Goal: Information Seeking & Learning: Learn about a topic

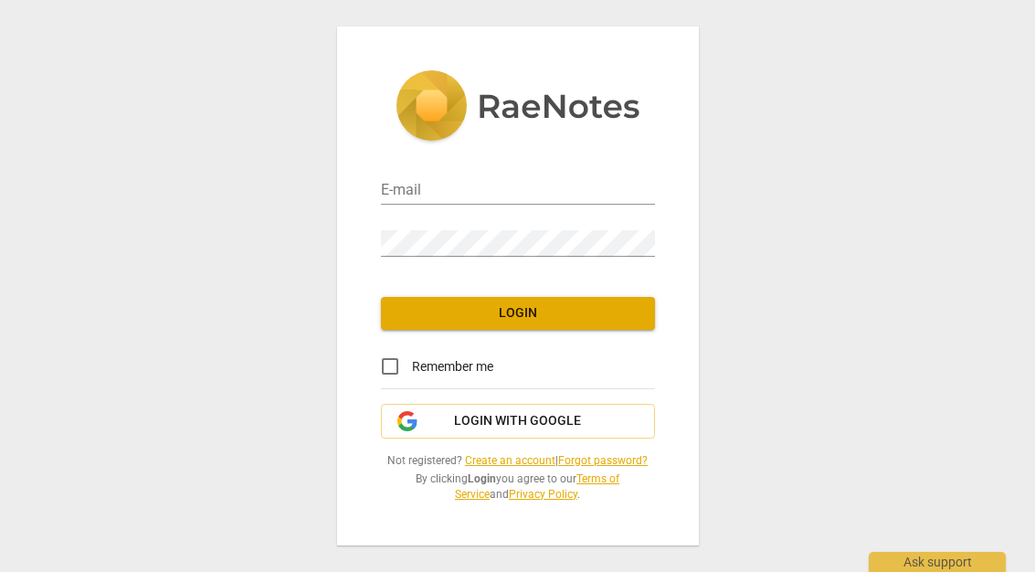
click at [433, 198] on input "email" at bounding box center [518, 191] width 274 height 26
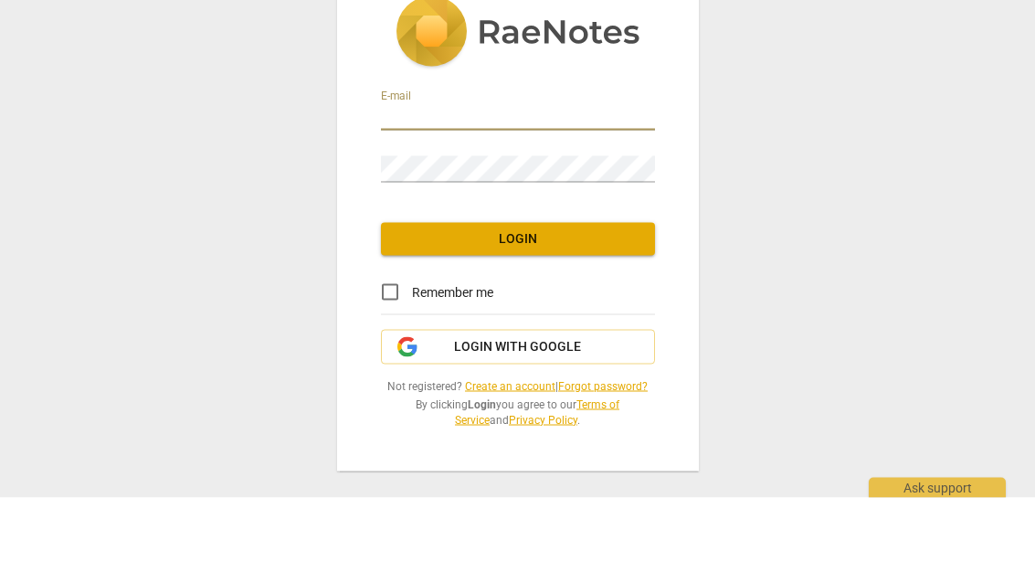
type input "vct4000063@aol.com"
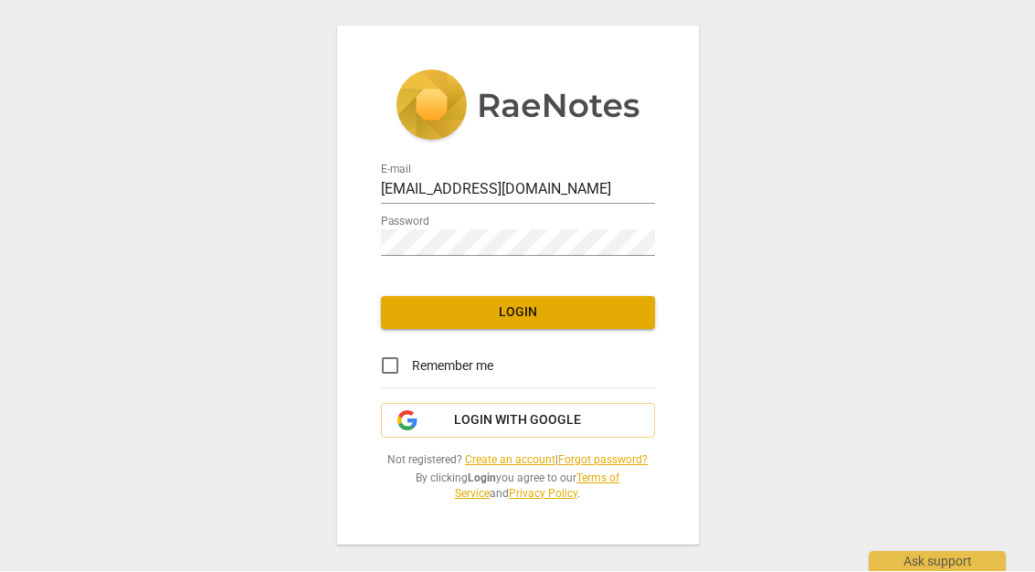
click at [606, 313] on span "Login" at bounding box center [517, 313] width 245 height 18
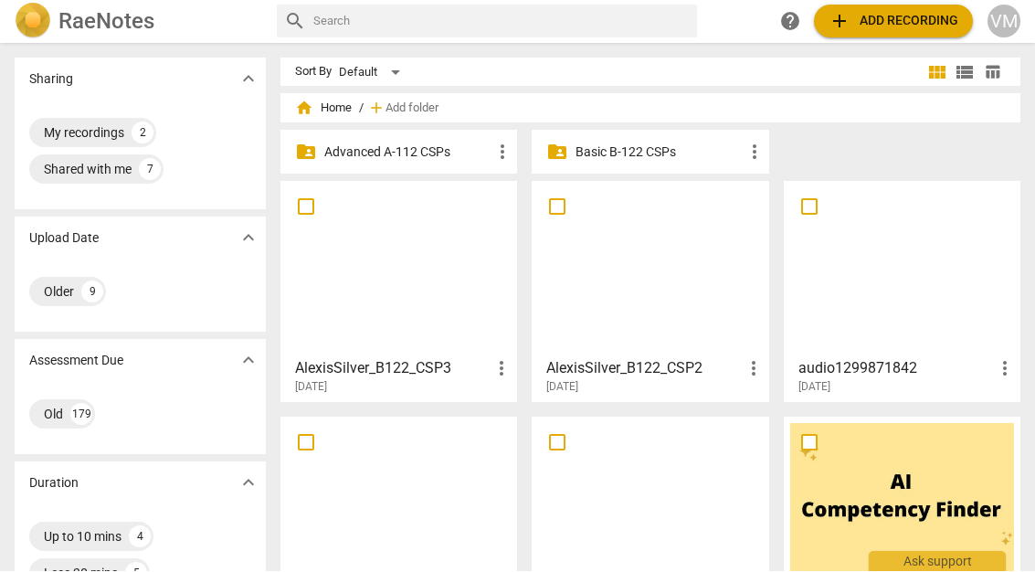
click at [484, 148] on p "Advanced A-112 CSPs" at bounding box center [407, 152] width 167 height 19
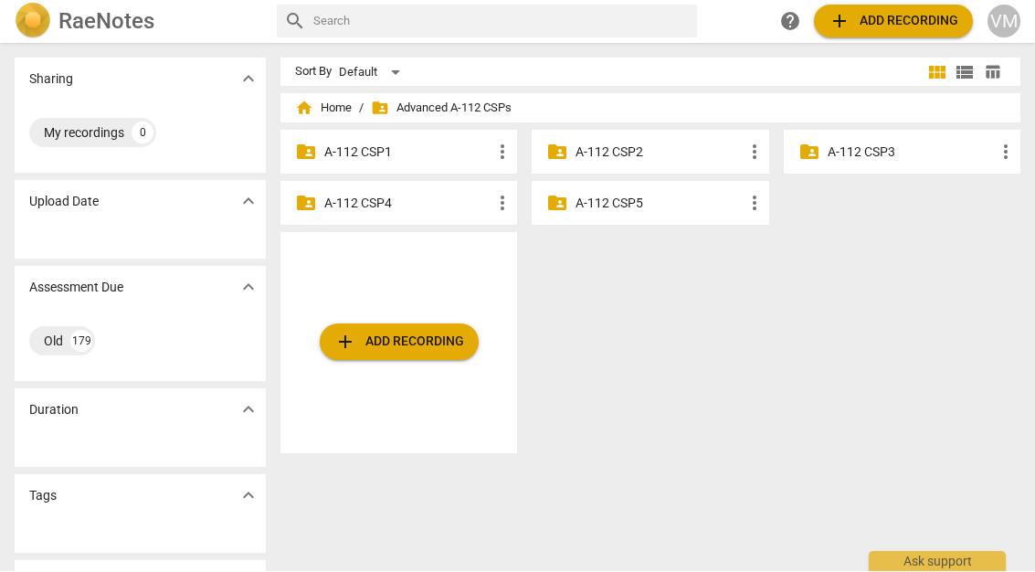
click at [644, 205] on p "A-112 CSP5" at bounding box center [658, 204] width 167 height 19
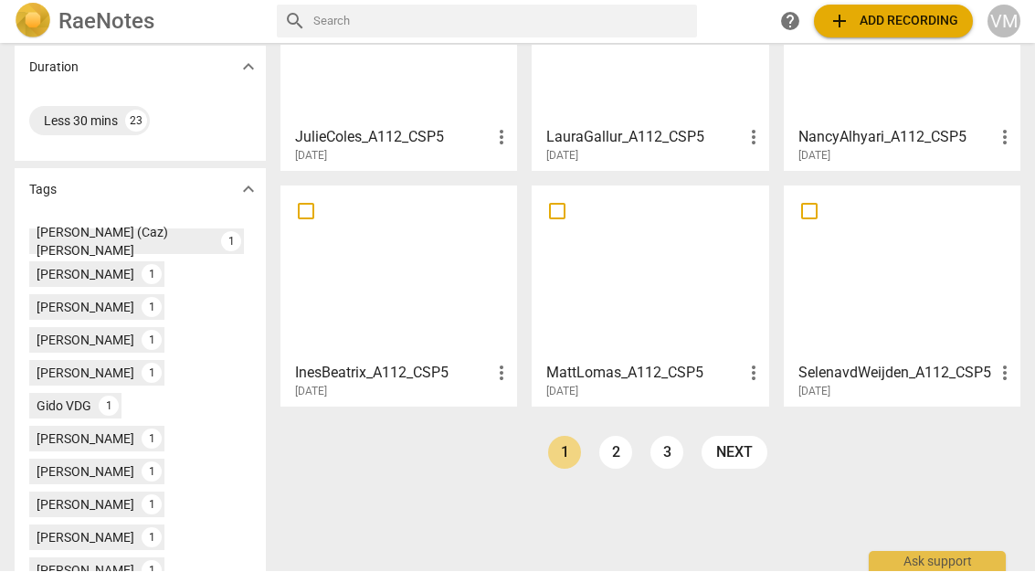
scroll to position [417, 0]
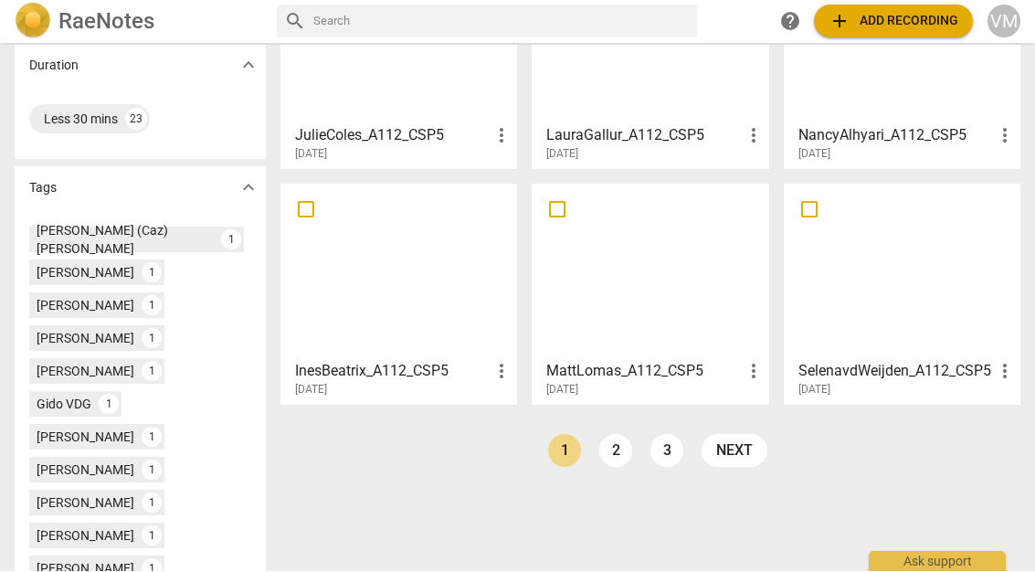
click at [897, 272] on div at bounding box center [902, 272] width 224 height 162
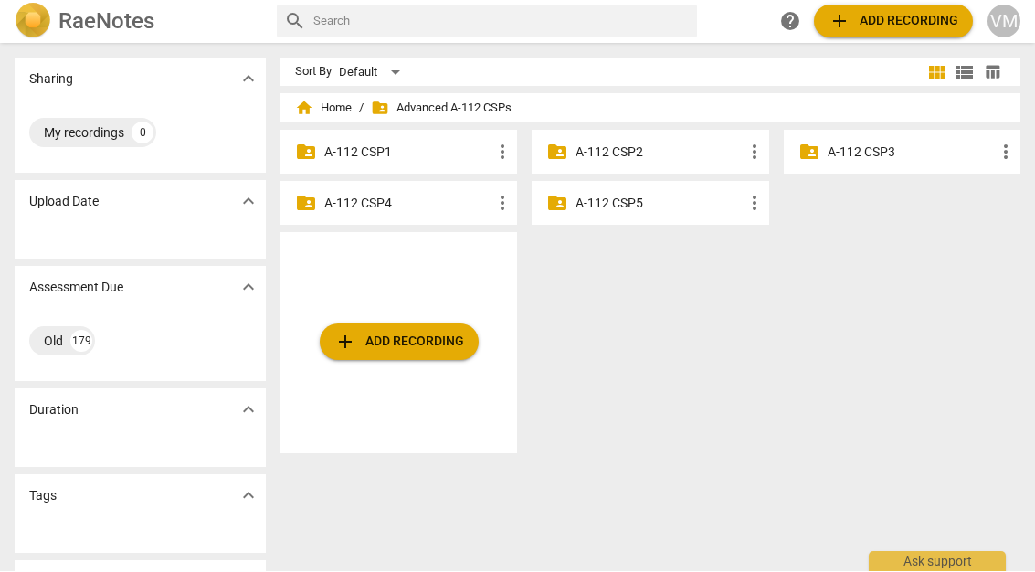
click at [354, 27] on input "text" at bounding box center [501, 21] width 376 height 29
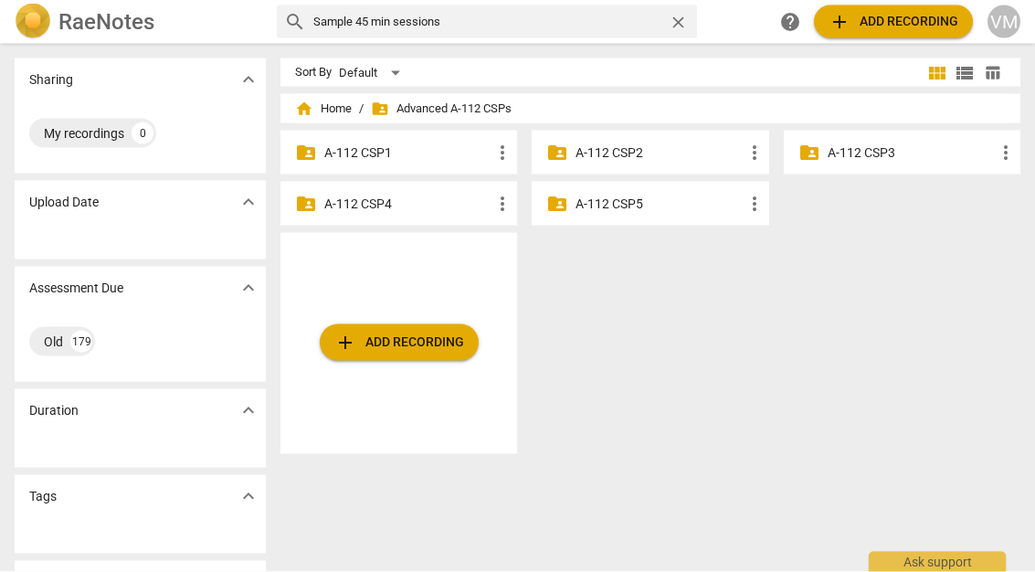
type input "Sample 45 min sessions"
click at [241, 400] on span "expand_more" at bounding box center [248, 410] width 22 height 22
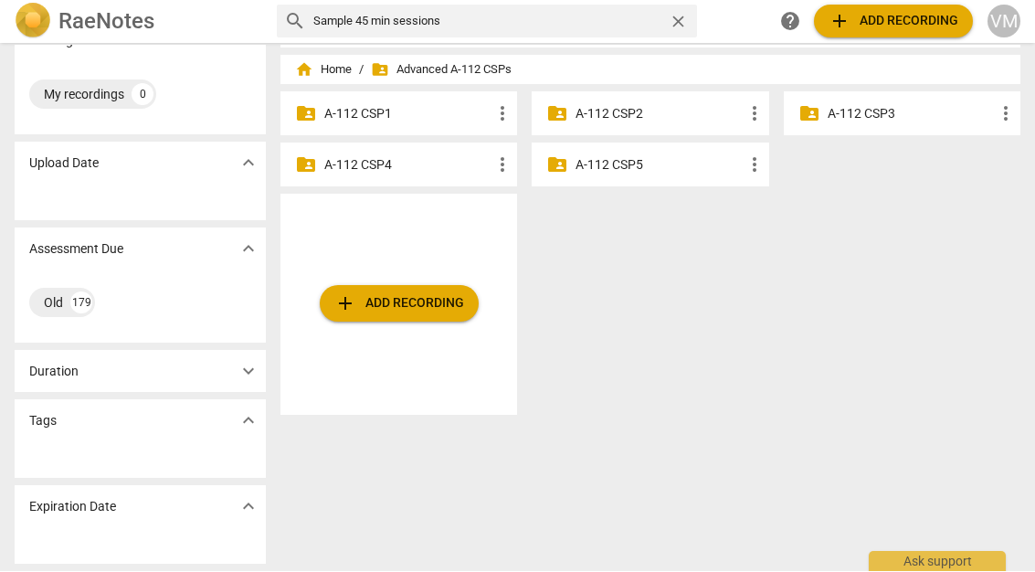
scroll to position [48, 0]
click at [255, 410] on span "expand_more" at bounding box center [248, 421] width 22 height 22
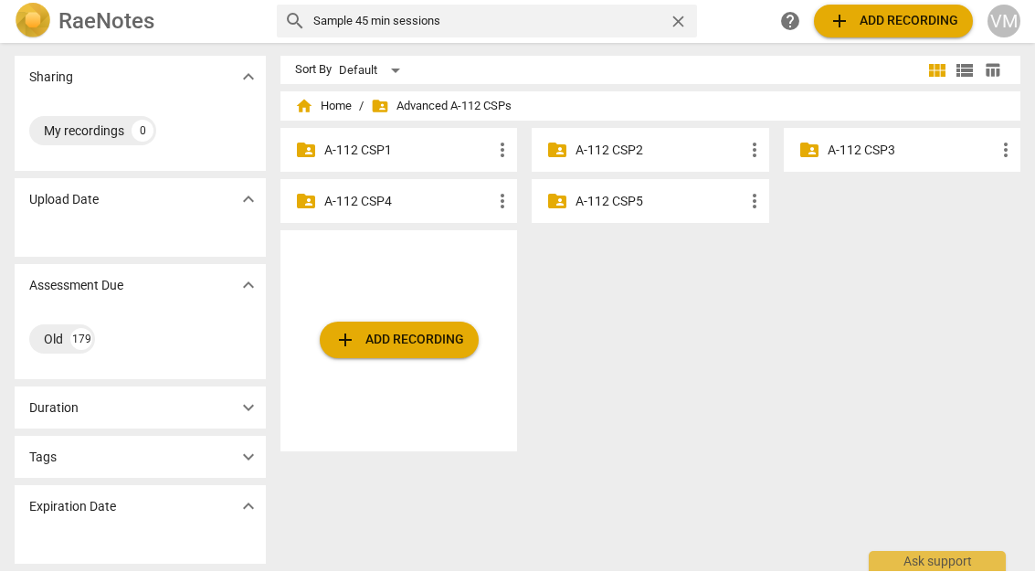
click at [258, 496] on span "expand_more" at bounding box center [248, 507] width 22 height 22
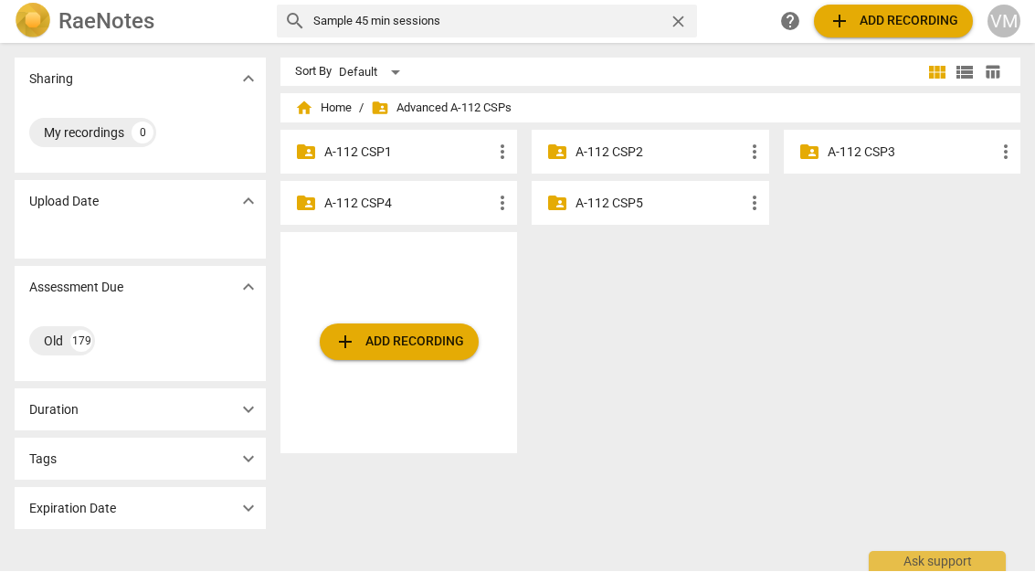
click at [257, 277] on span "expand_more" at bounding box center [248, 288] width 22 height 22
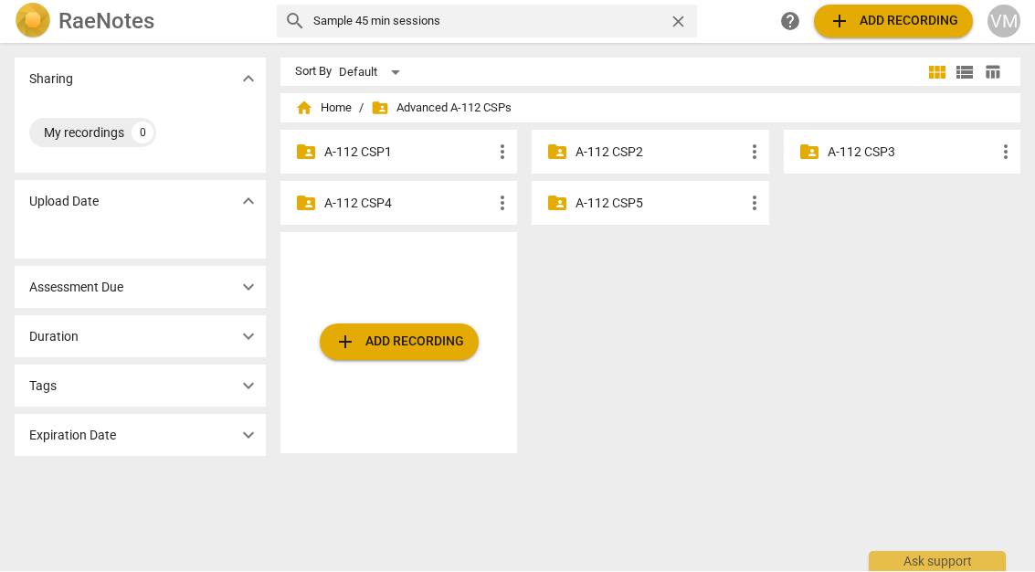
scroll to position [0, 0]
click at [255, 64] on div "Sharing expand_more" at bounding box center [140, 79] width 251 height 42
click at [121, 37] on div "RaeNotes" at bounding box center [138, 22] width 247 height 37
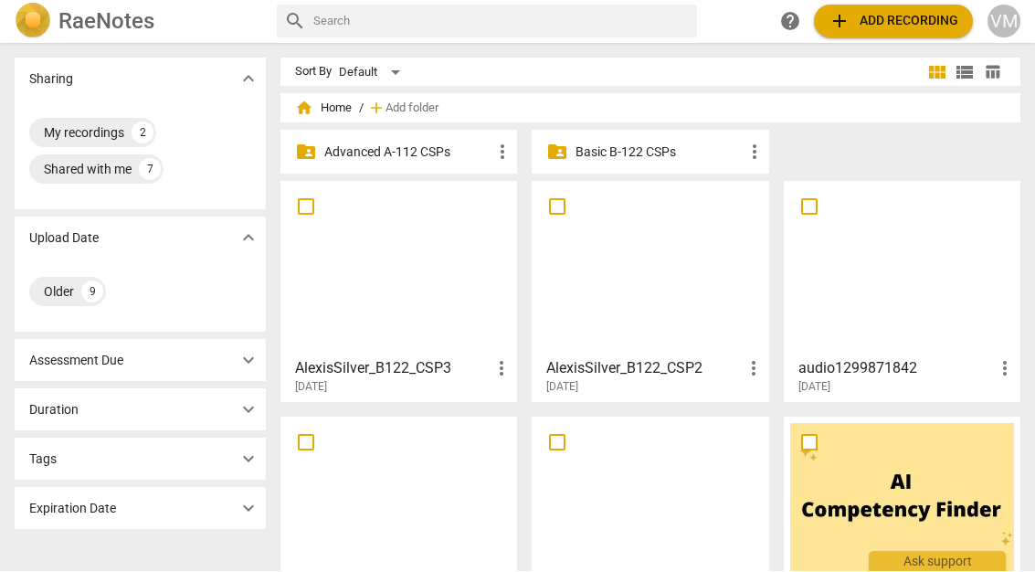
click at [260, 401] on span "expand_more" at bounding box center [248, 410] width 27 height 22
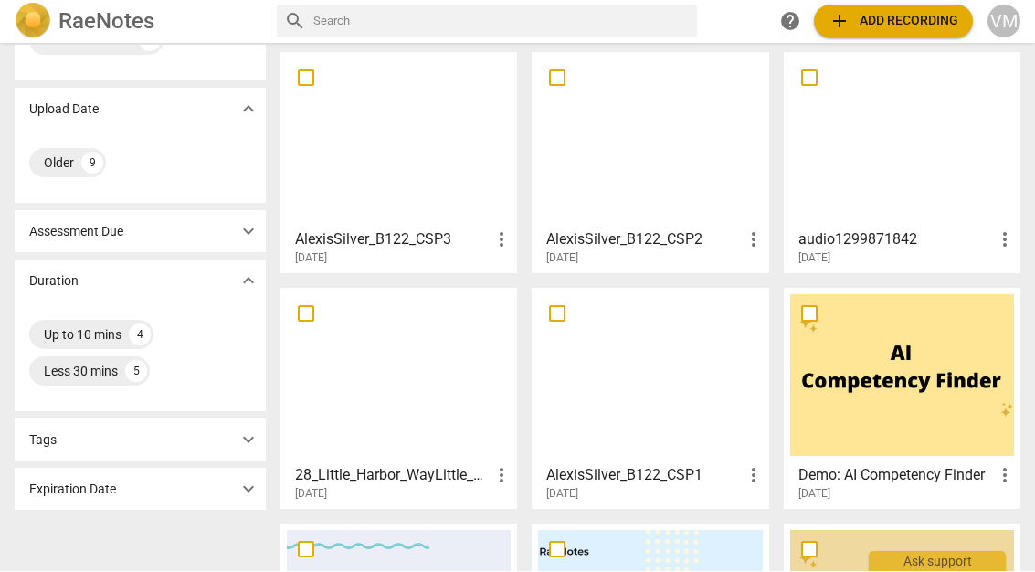
scroll to position [144, 0]
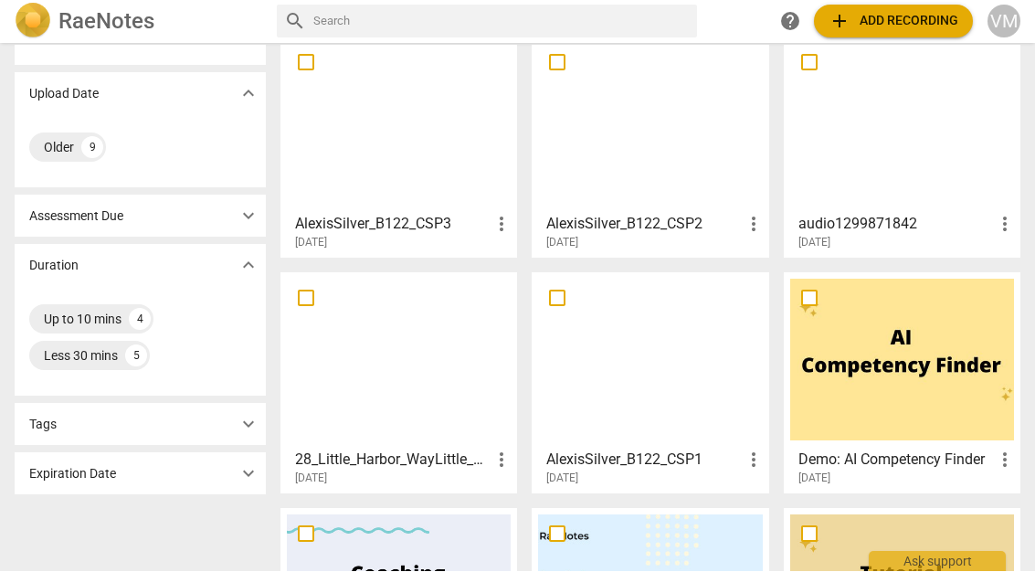
click at [253, 420] on span "expand_more" at bounding box center [248, 425] width 22 height 22
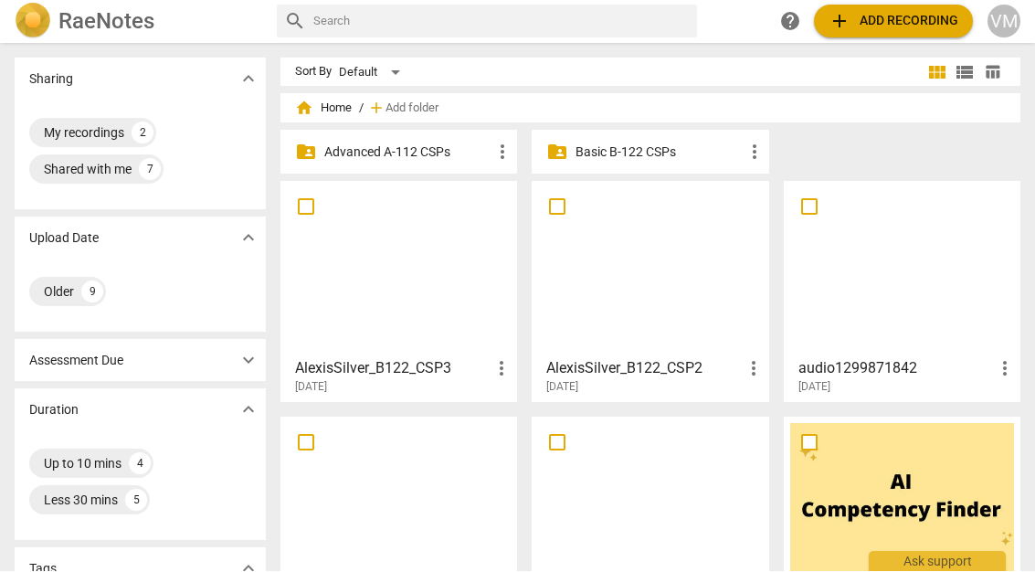
scroll to position [0, 0]
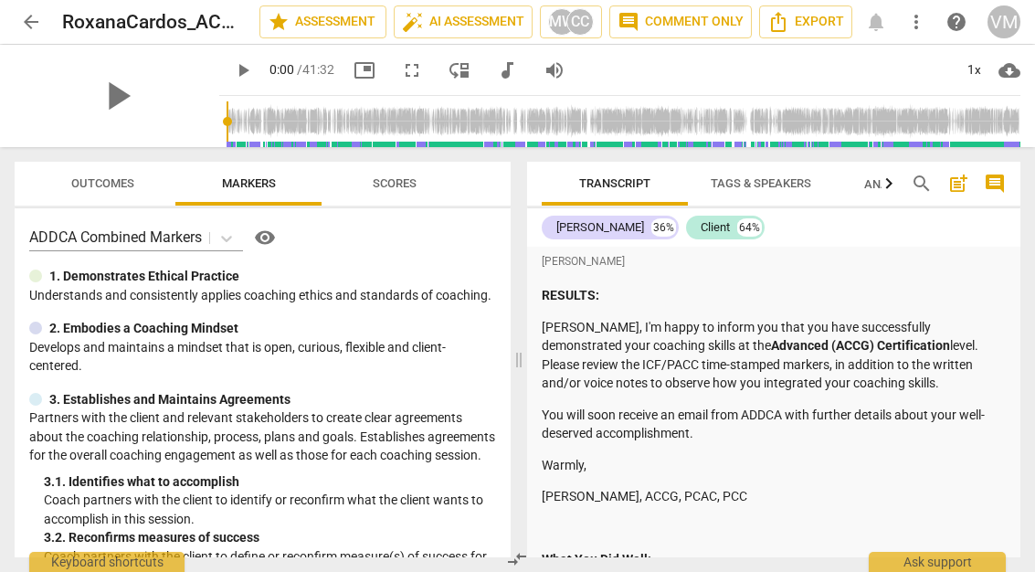
click at [120, 104] on span "play_arrow" at bounding box center [116, 95] width 47 height 47
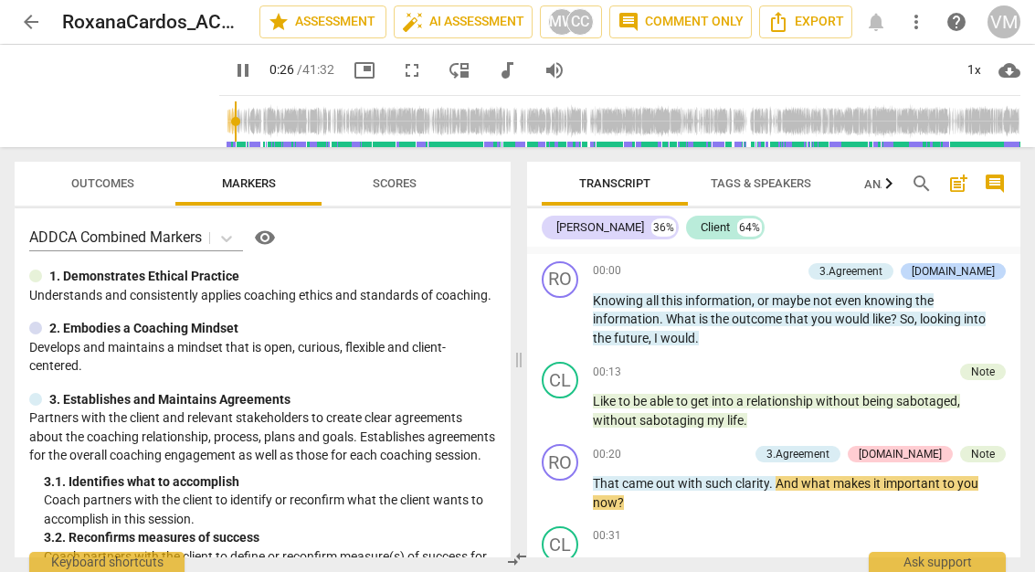
click at [0, 0] on span "pause" at bounding box center [0, 0] width 0 height 0
type input "27"
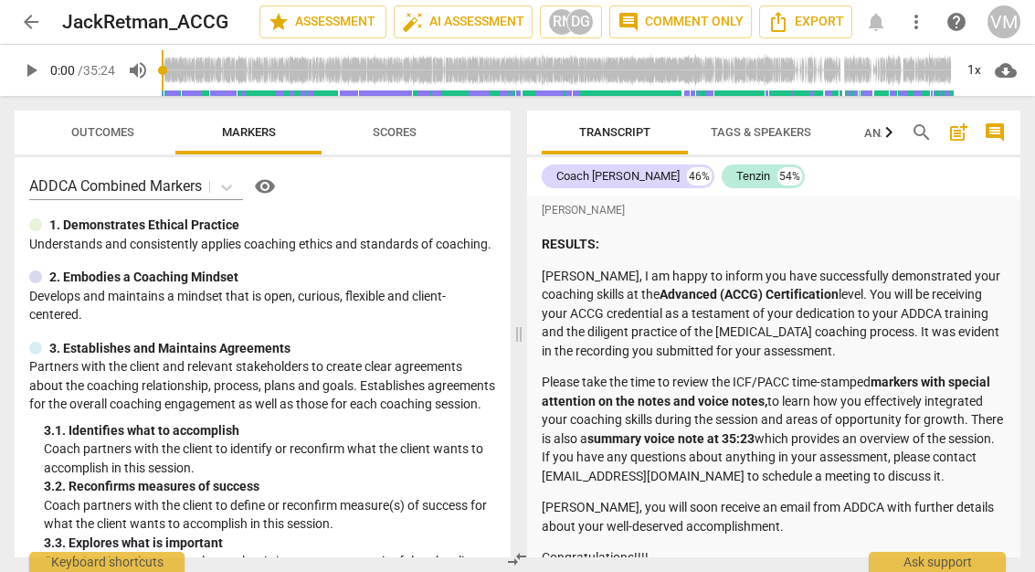
click at [39, 73] on span "play_arrow" at bounding box center [31, 70] width 22 height 22
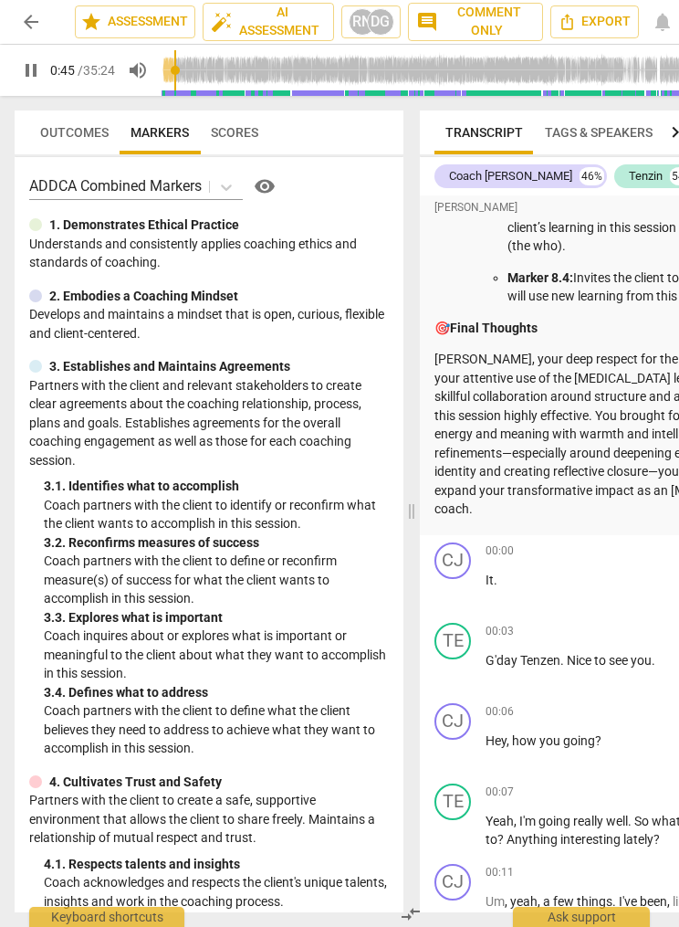
scroll to position [4527, 0]
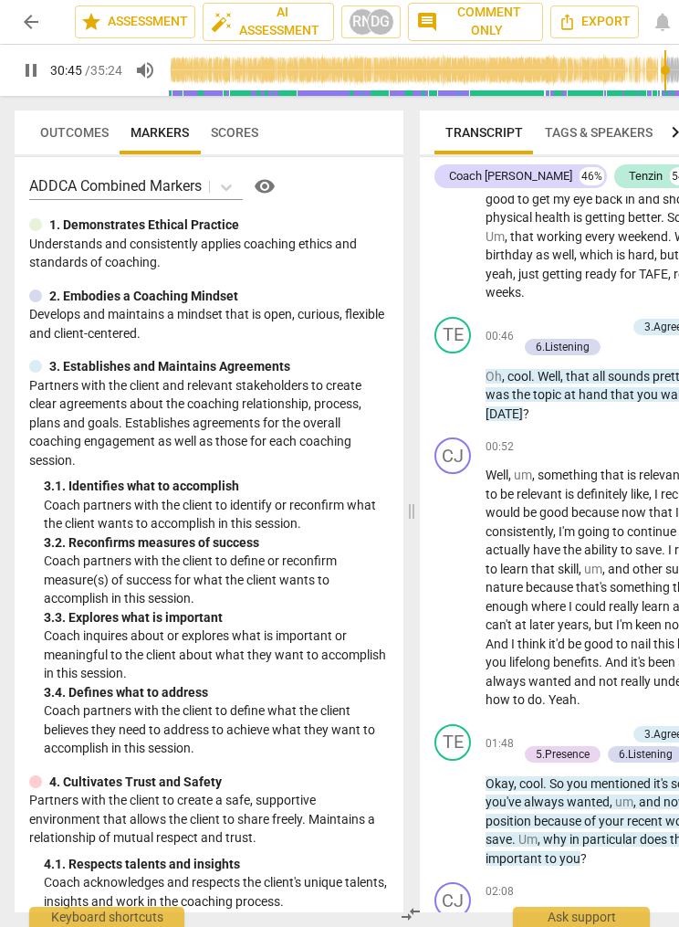
type input "1846"
